Goal: Task Accomplishment & Management: Complete application form

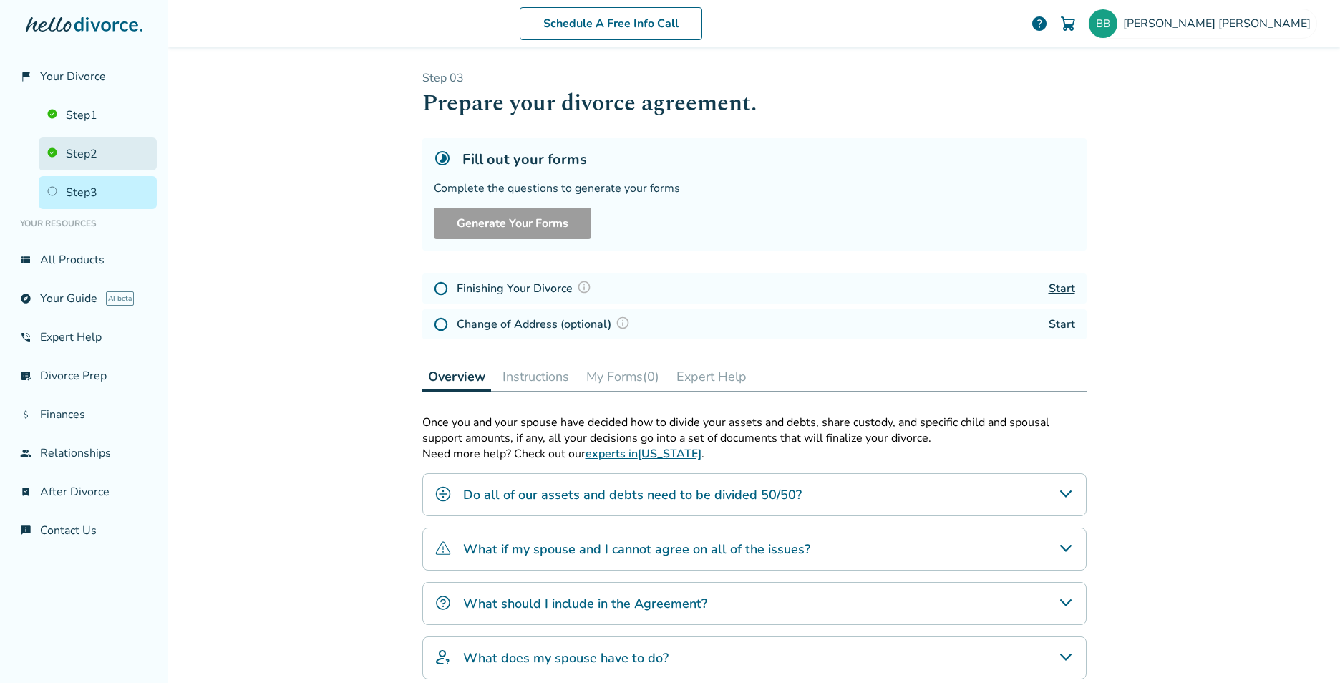
click at [97, 150] on link "Step 2" at bounding box center [98, 153] width 118 height 33
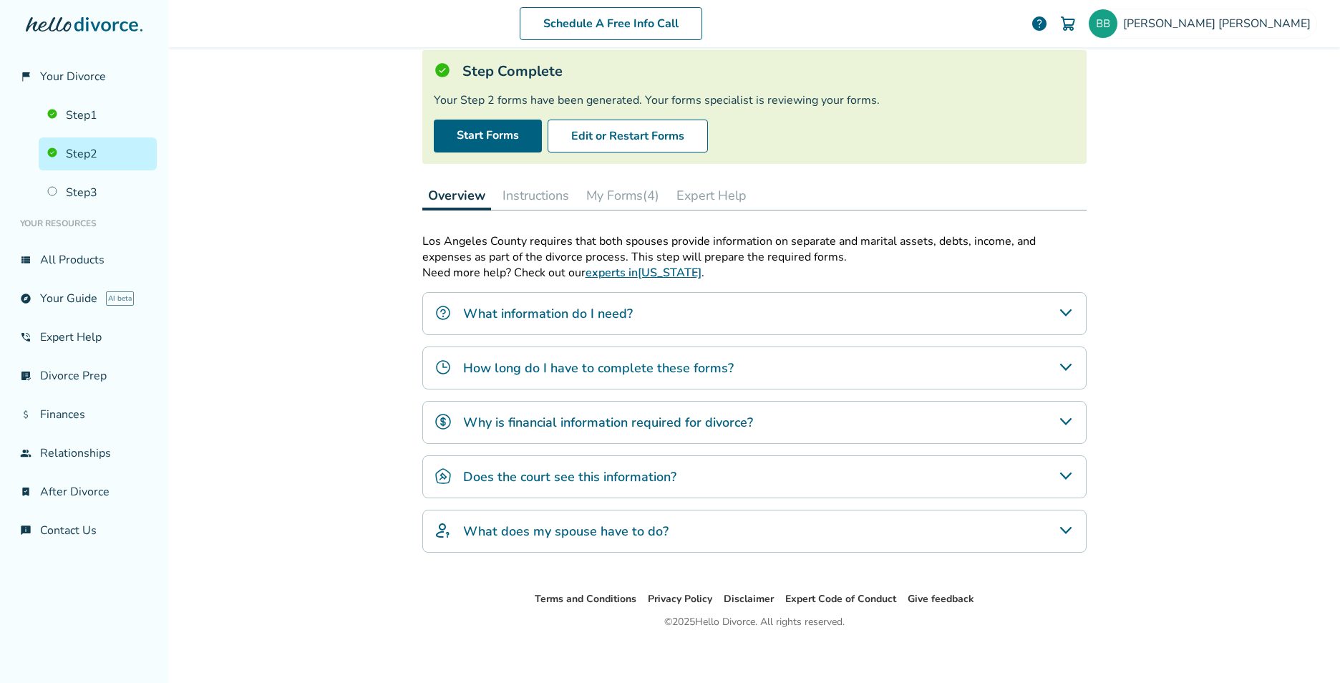
scroll to position [96, 0]
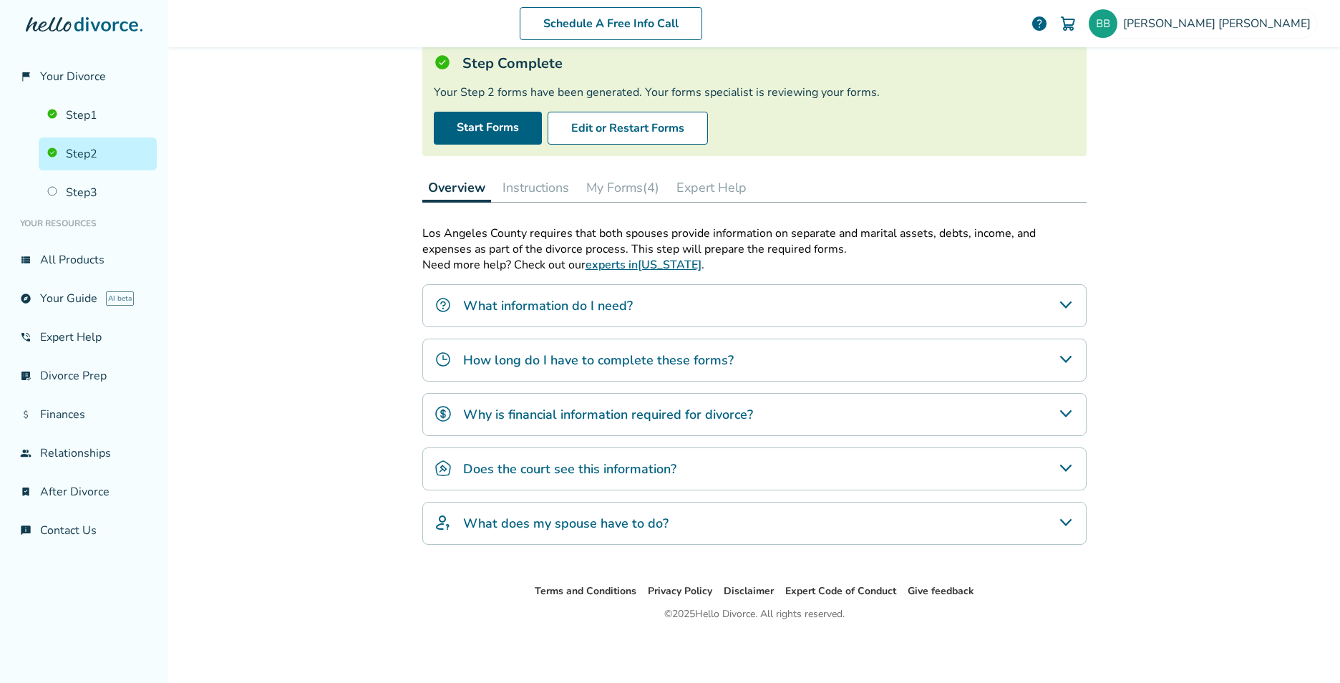
click at [611, 192] on button "My Forms (4)" at bounding box center [622, 187] width 84 height 29
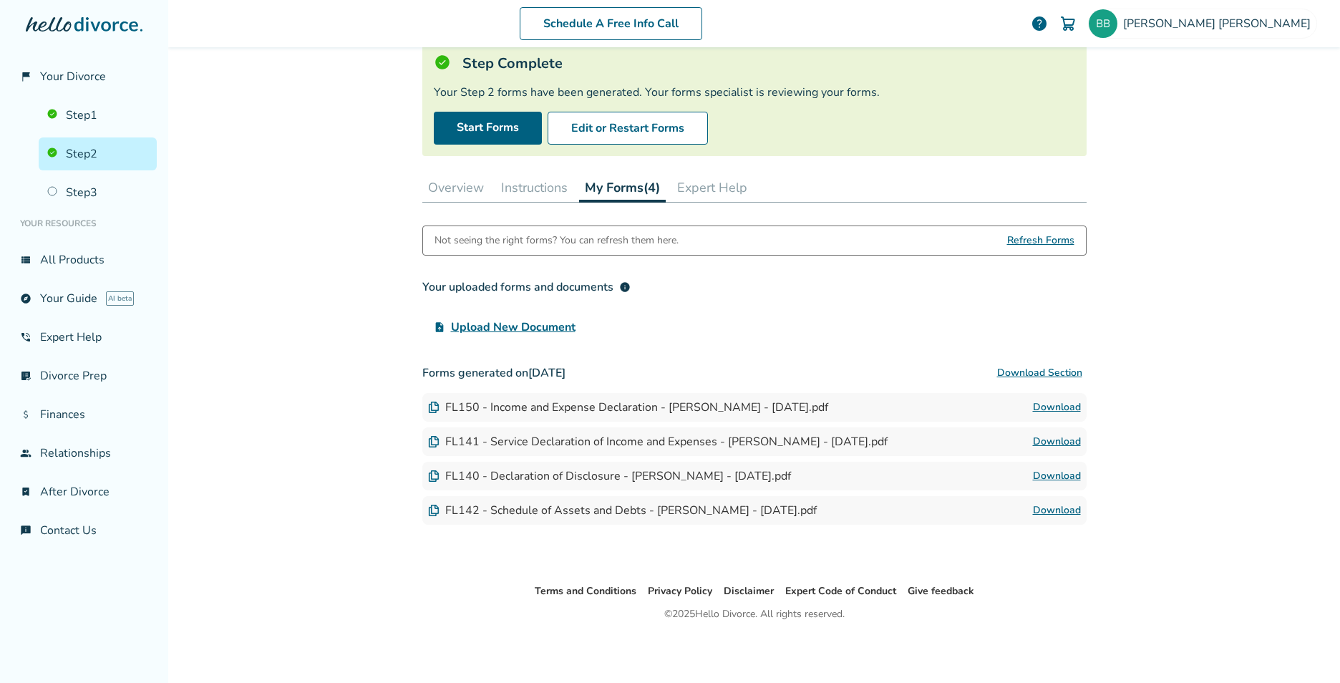
click at [1046, 375] on button "Download Section" at bounding box center [1040, 373] width 94 height 29
